Goal: Check status: Check status

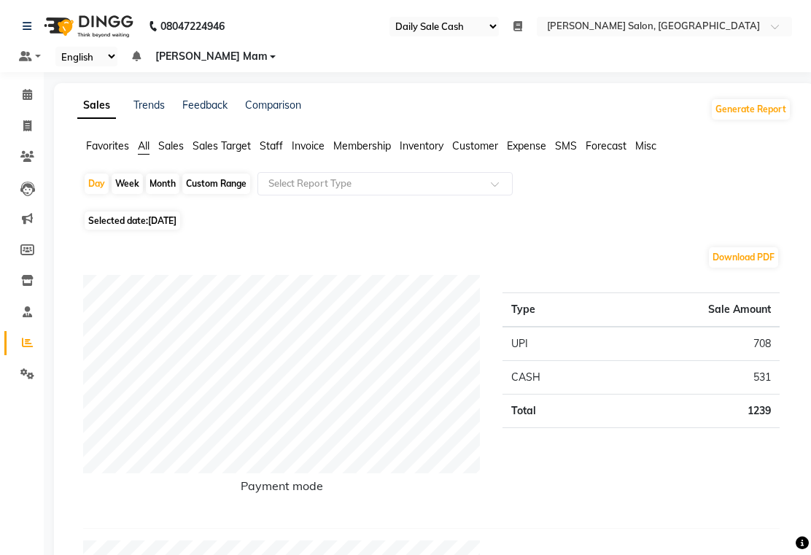
select select "35"
click at [34, 92] on span at bounding box center [28, 95] width 26 height 17
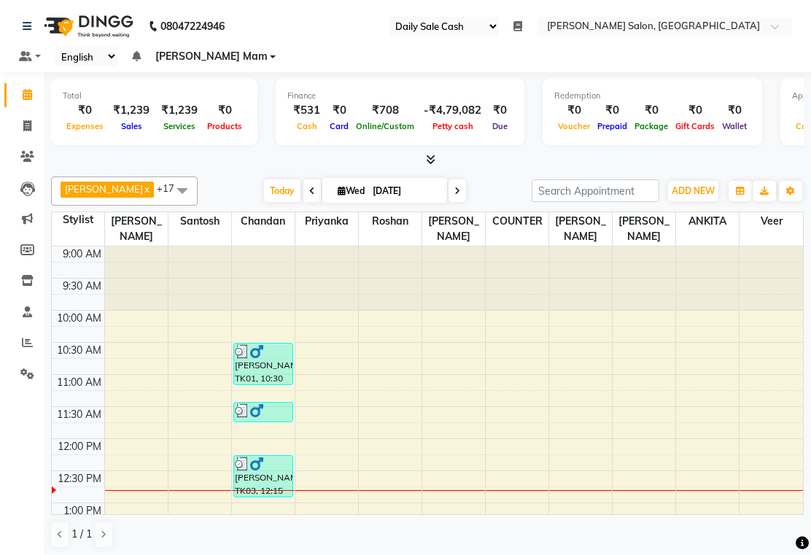
click at [36, 349] on link "Reports" at bounding box center [21, 343] width 35 height 24
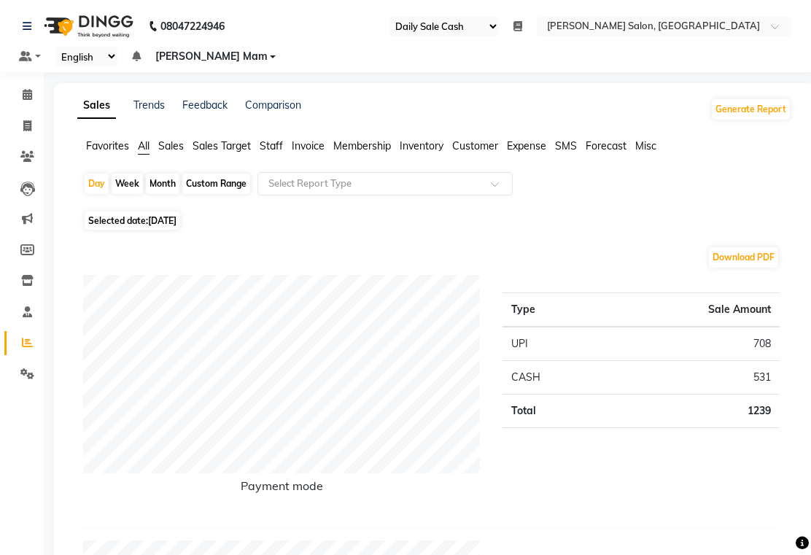
click at [248, 186] on div "Custom Range" at bounding box center [216, 184] width 68 height 20
select select "9"
select select "2025"
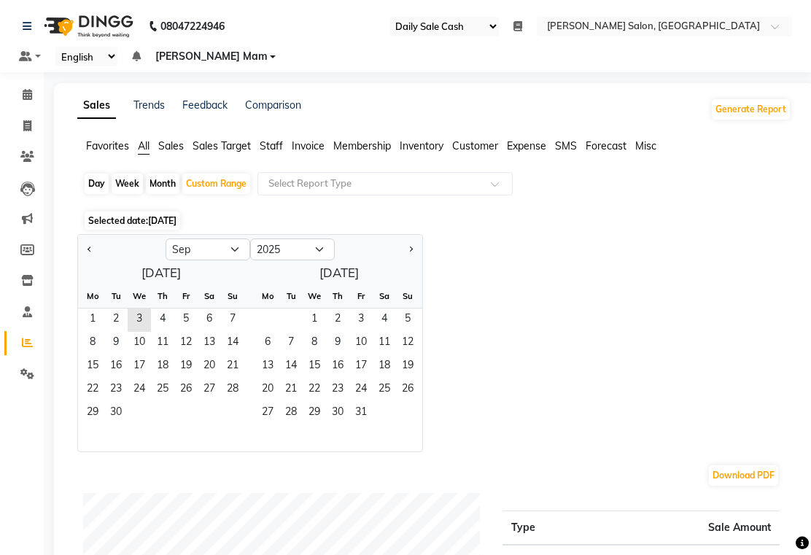
click at [101, 186] on div "Day" at bounding box center [97, 184] width 24 height 20
select select "9"
select select "2025"
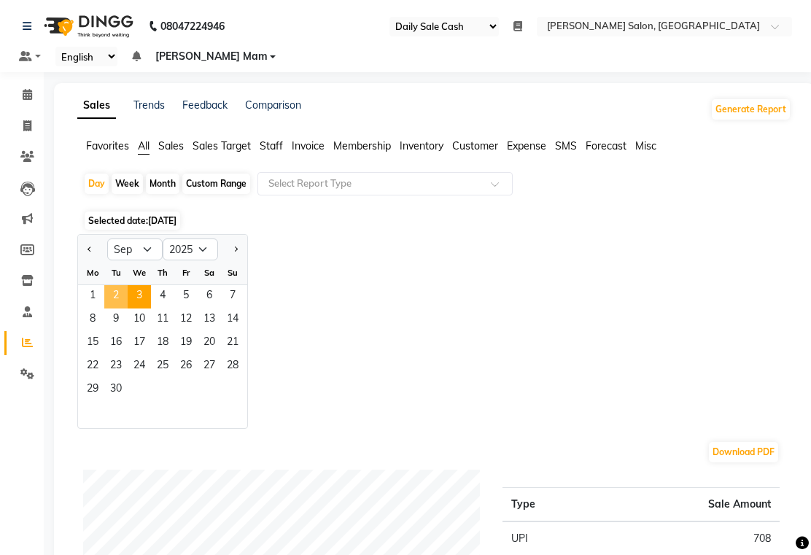
click at [123, 297] on span "2" at bounding box center [115, 296] width 23 height 23
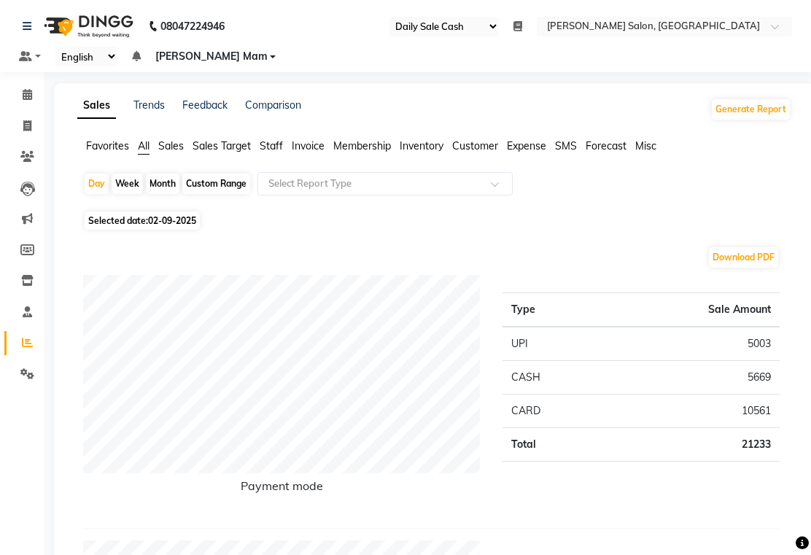
click at [161, 220] on span "02-09-2025" at bounding box center [172, 220] width 48 height 11
select select "9"
select select "2025"
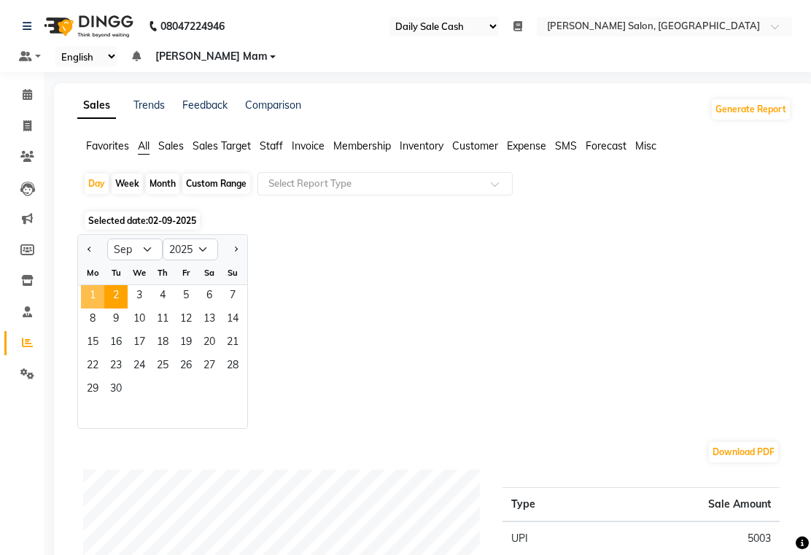
click at [100, 303] on span "1" at bounding box center [92, 296] width 23 height 23
